Goal: Task Accomplishment & Management: Use online tool/utility

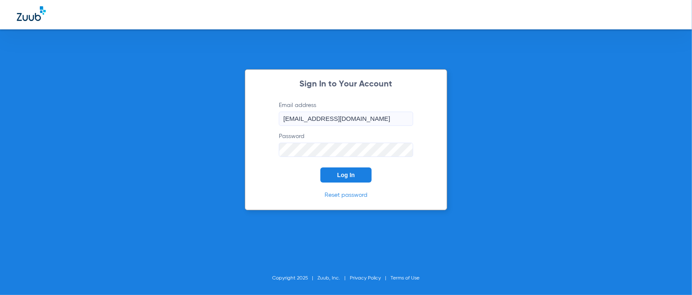
click at [351, 178] on span "Log In" at bounding box center [346, 175] width 18 height 7
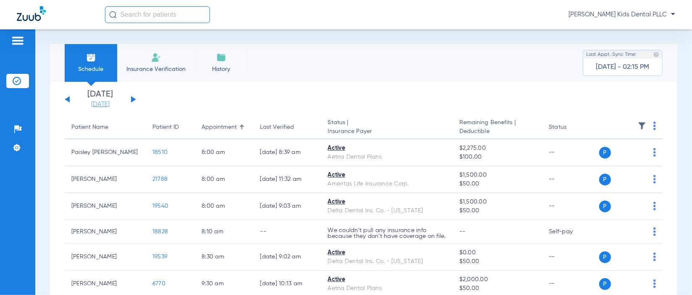
click at [110, 108] on link "[DATE]" at bounding box center [100, 104] width 50 height 8
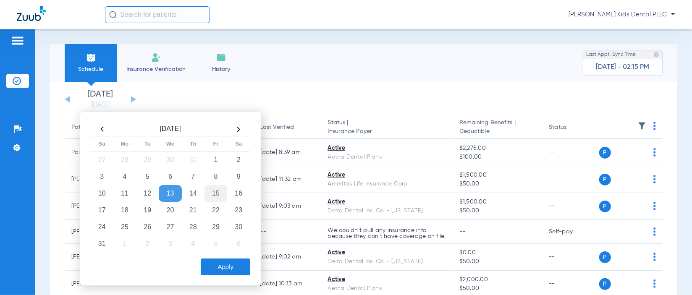
click at [212, 199] on td "15" at bounding box center [215, 193] width 23 height 17
click at [217, 268] on button "Apply" at bounding box center [226, 266] width 50 height 17
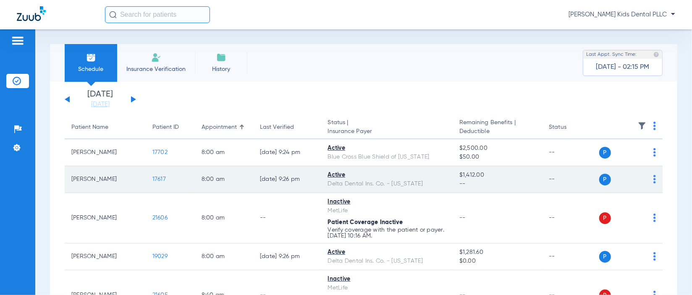
click at [153, 180] on span "17617" at bounding box center [158, 179] width 13 height 6
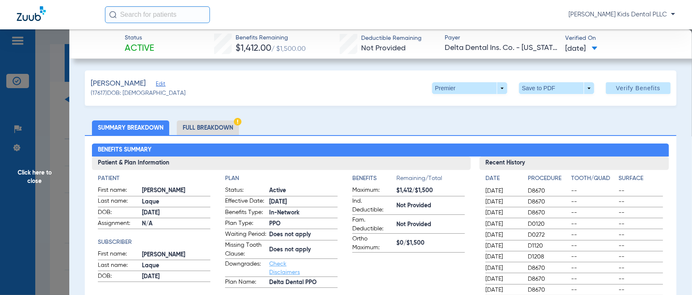
click at [206, 126] on li "Full Breakdown" at bounding box center [208, 127] width 62 height 15
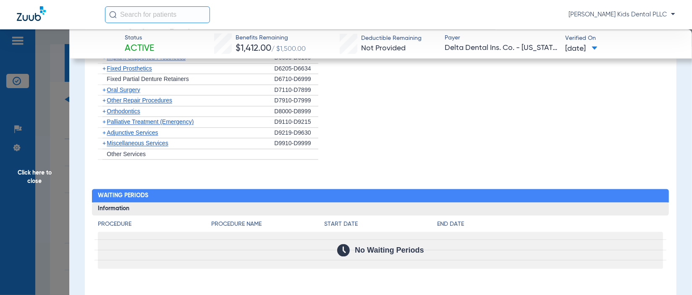
scroll to position [839, 0]
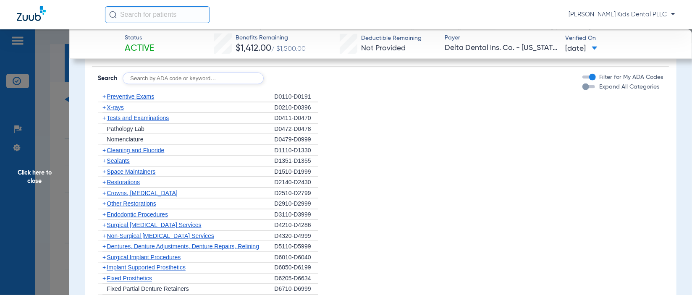
click at [141, 83] on input "text" at bounding box center [193, 79] width 141 height 12
type input "D7962"
click at [305, 84] on button "Search" at bounding box center [294, 79] width 33 height 12
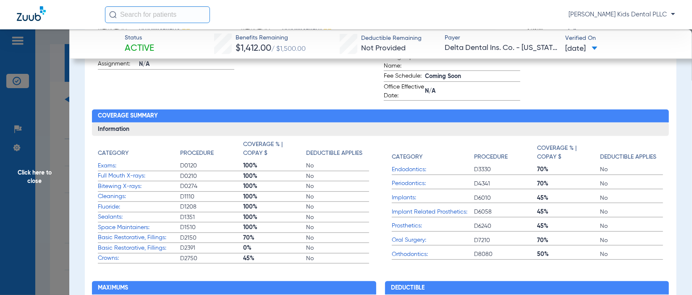
scroll to position [262, 0]
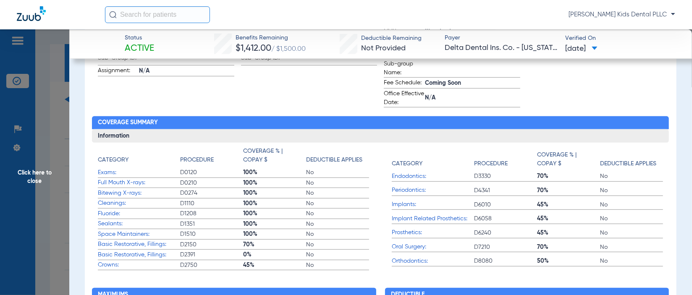
click at [22, 175] on span "Click here to close" at bounding box center [34, 176] width 69 height 295
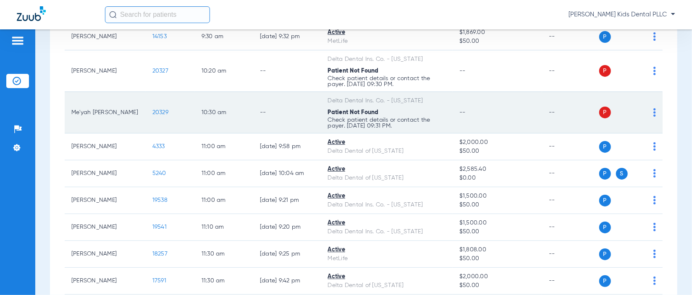
scroll to position [315, 0]
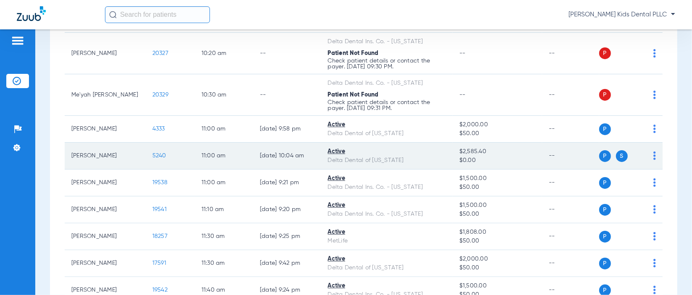
click at [153, 155] on span "5240" at bounding box center [159, 156] width 14 height 6
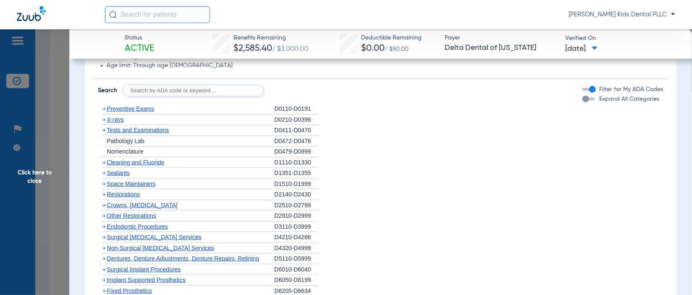
scroll to position [629, 0]
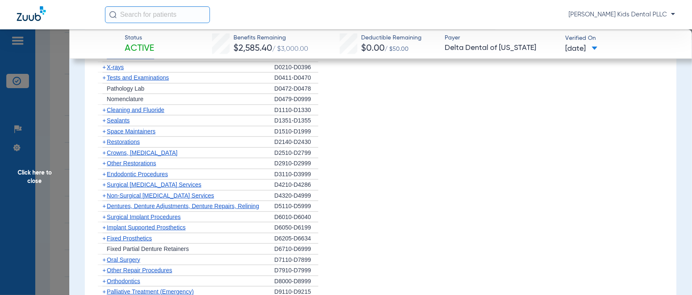
click at [106, 142] on span "+" at bounding box center [102, 142] width 9 height 10
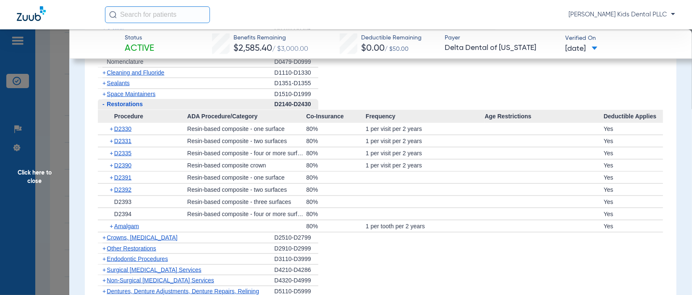
scroll to position [682, 0]
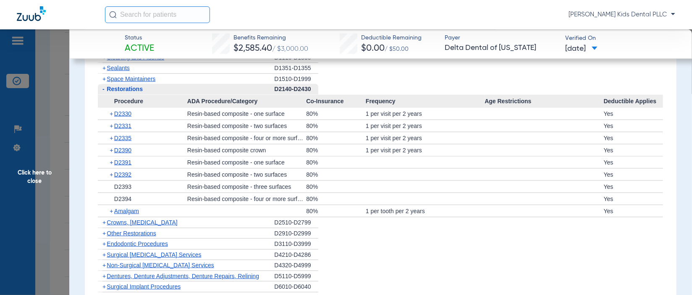
click at [52, 186] on span "Click here to close" at bounding box center [34, 176] width 69 height 295
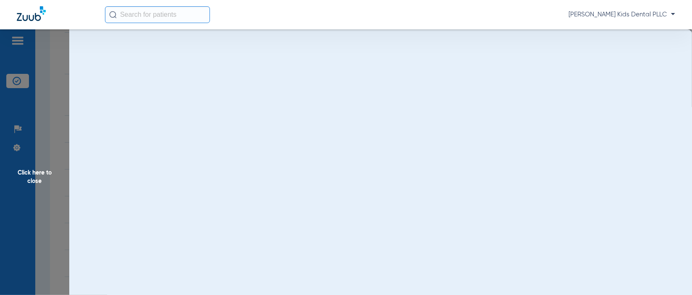
scroll to position [0, 0]
click at [41, 178] on span "Click here to close" at bounding box center [34, 176] width 69 height 295
